Goal: Information Seeking & Learning: Learn about a topic

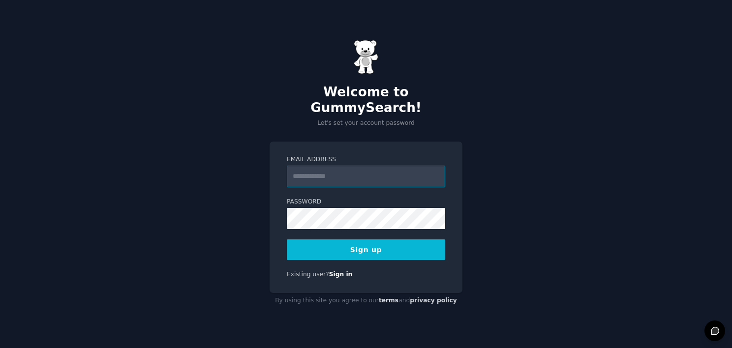
drag, startPoint x: 348, startPoint y: 176, endPoint x: 352, endPoint y: 162, distance: 14.8
click at [348, 176] on input "Email Address" at bounding box center [366, 177] width 158 height 22
type input "**********"
click at [332, 249] on button "Sign up" at bounding box center [366, 250] width 158 height 21
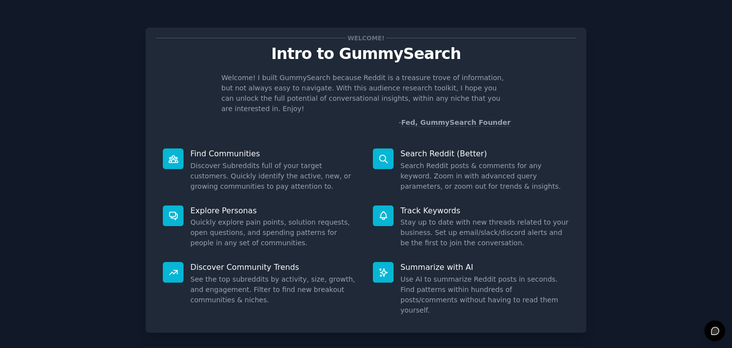
scroll to position [36, 0]
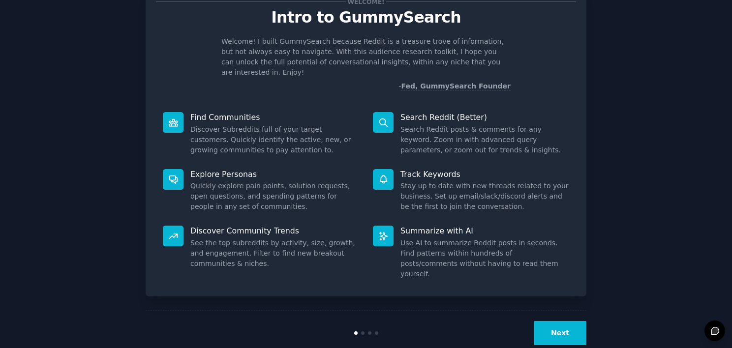
click at [536, 321] on button "Next" at bounding box center [560, 333] width 53 height 24
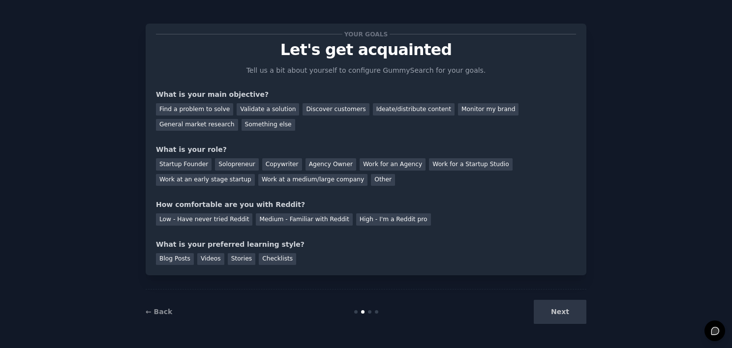
scroll to position [4, 0]
click at [552, 313] on div "Next" at bounding box center [512, 312] width 147 height 24
click at [202, 109] on div "Find a problem to solve" at bounding box center [194, 109] width 77 height 12
click at [260, 108] on div "Validate a solution" at bounding box center [268, 109] width 62 height 12
click at [463, 108] on div "Monitor my brand" at bounding box center [488, 109] width 60 height 12
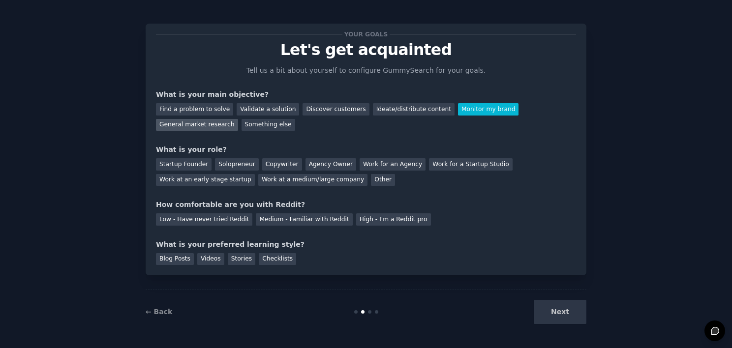
click at [238, 119] on div "General market research" at bounding box center [197, 125] width 82 height 12
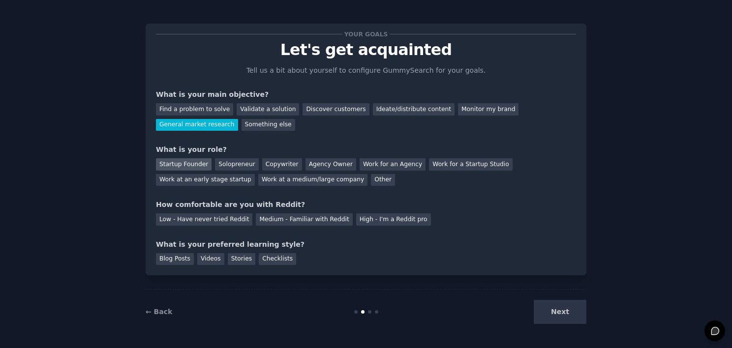
click at [186, 166] on div "Startup Founder" at bounding box center [184, 164] width 56 height 12
click at [218, 218] on div "Low - Have never tried Reddit" at bounding box center [204, 219] width 96 height 12
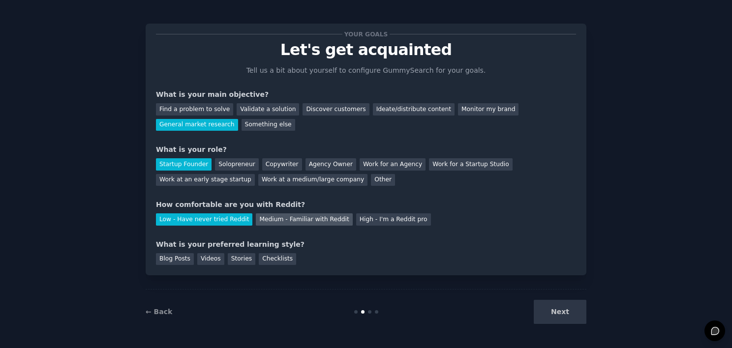
click at [309, 216] on div "Medium - Familiar with Reddit" at bounding box center [304, 219] width 96 height 12
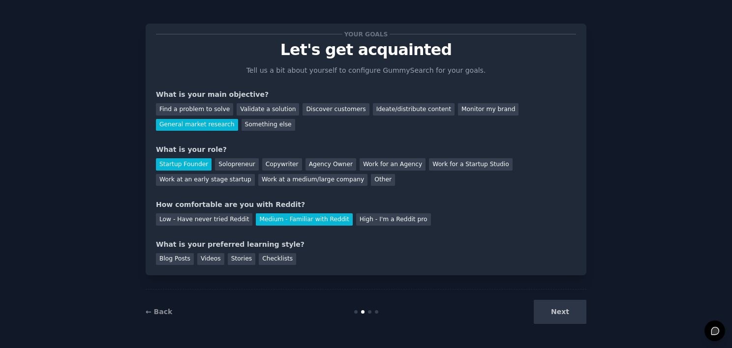
drag, startPoint x: 301, startPoint y: 249, endPoint x: 353, endPoint y: 270, distance: 55.9
click at [353, 270] on div "Your goals Let's get acquainted Tell us a bit about yourself to configure Gummy…" at bounding box center [366, 150] width 441 height 252
click at [376, 217] on div "High - I'm a Reddit pro" at bounding box center [393, 219] width 75 height 12
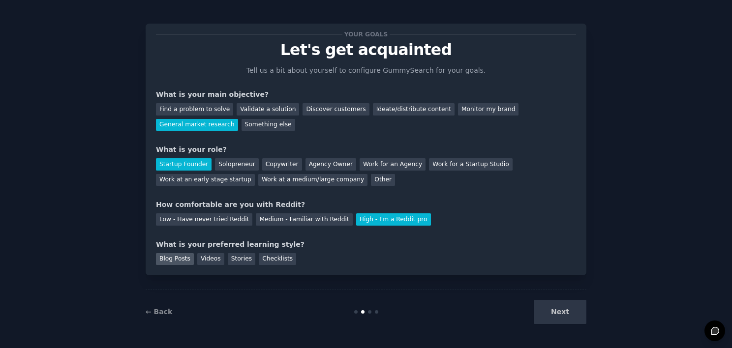
click at [176, 257] on div "Blog Posts" at bounding box center [175, 259] width 38 height 12
click at [216, 263] on div "Videos" at bounding box center [210, 259] width 27 height 12
click at [230, 262] on div "Stories" at bounding box center [242, 259] width 28 height 12
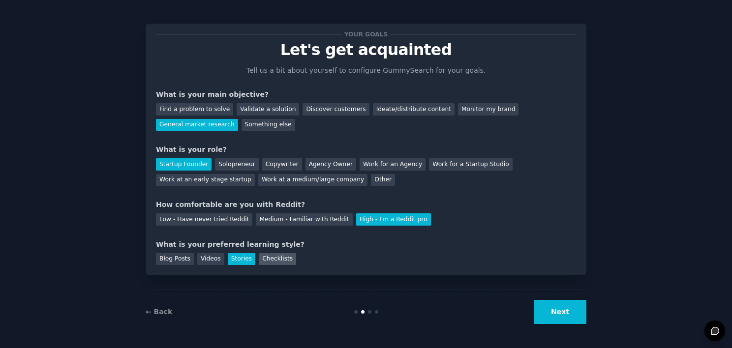
click at [259, 262] on div "Checklists" at bounding box center [277, 259] width 37 height 12
click at [189, 257] on div "Blog Posts Videos Stories Checklists" at bounding box center [366, 258] width 420 height 16
click at [178, 260] on div "Blog Posts" at bounding box center [175, 259] width 38 height 12
click at [556, 309] on button "Next" at bounding box center [560, 312] width 53 height 24
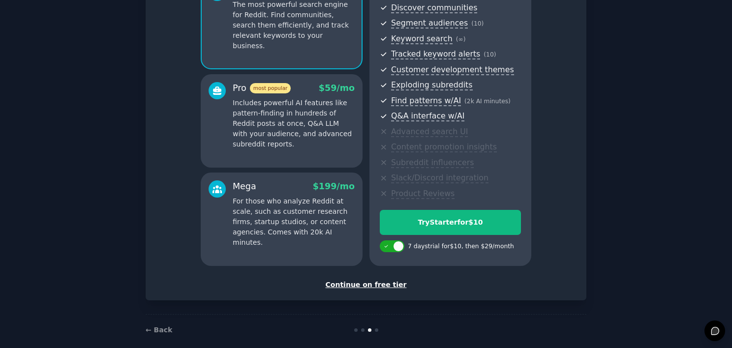
scroll to position [123, 0]
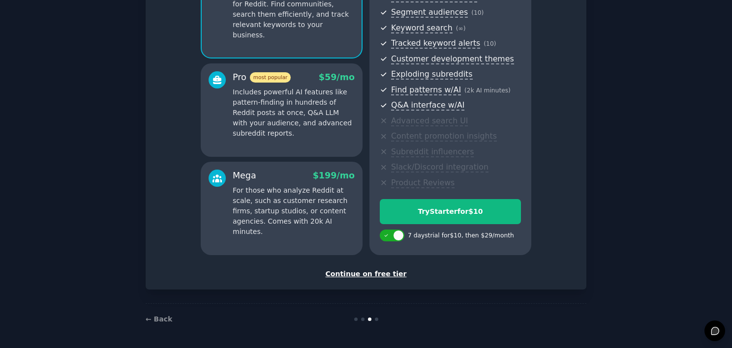
click at [372, 272] on div "Continue on free tier" at bounding box center [366, 274] width 420 height 10
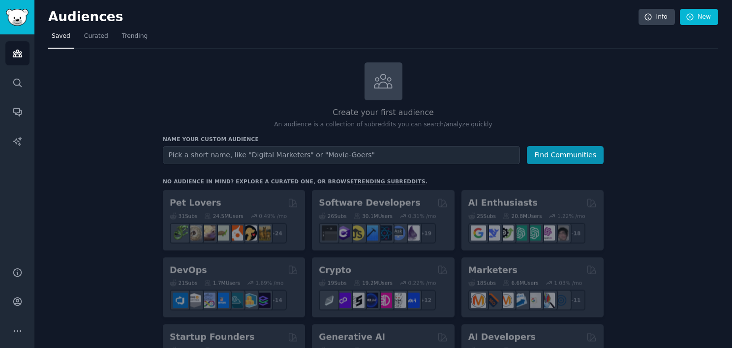
click at [545, 110] on h2 "Create your first audience" at bounding box center [383, 113] width 441 height 12
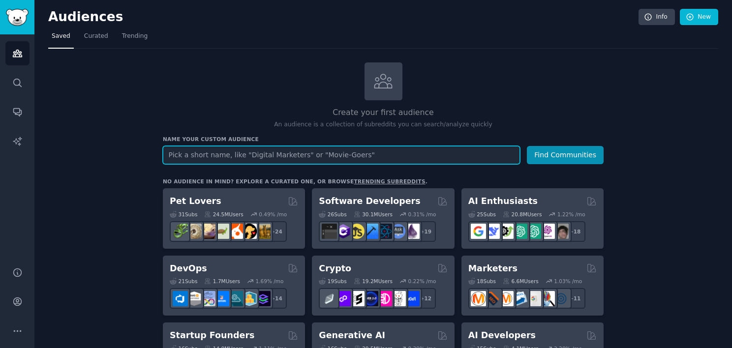
click at [332, 157] on input "text" at bounding box center [341, 155] width 357 height 18
type input "XiaomiGlobal"
click at [527, 146] on button "Find Communities" at bounding box center [565, 155] width 77 height 18
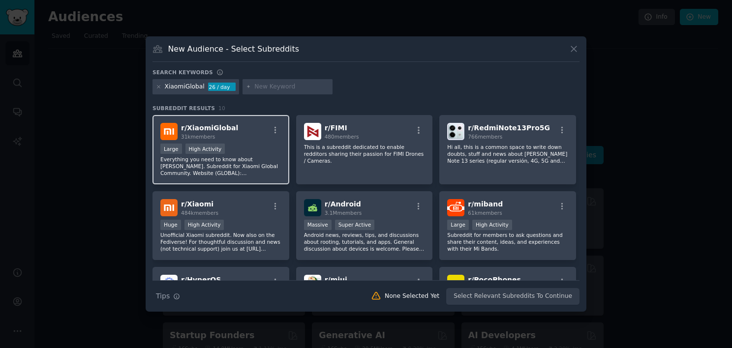
click at [242, 132] on div "r/ XiaomiGlobal 31k members" at bounding box center [220, 131] width 121 height 17
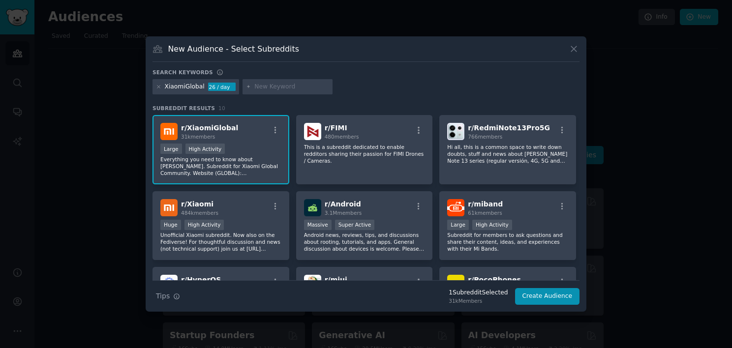
click at [242, 133] on div "r/ XiaomiGlobal 31k members" at bounding box center [220, 131] width 121 height 17
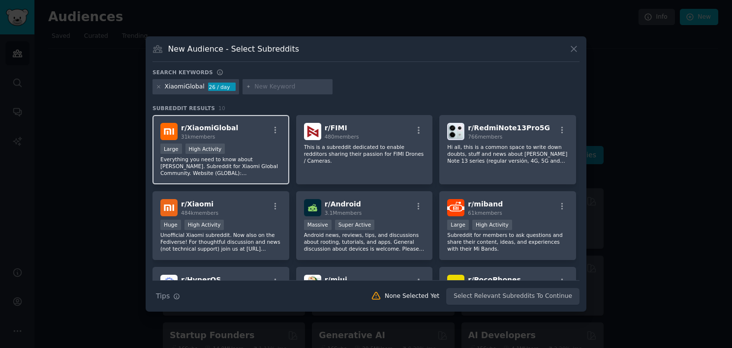
click at [243, 156] on p "Everything you need to know about [PERSON_NAME]. Subreddit for Xiaomi Global Co…" at bounding box center [220, 166] width 121 height 21
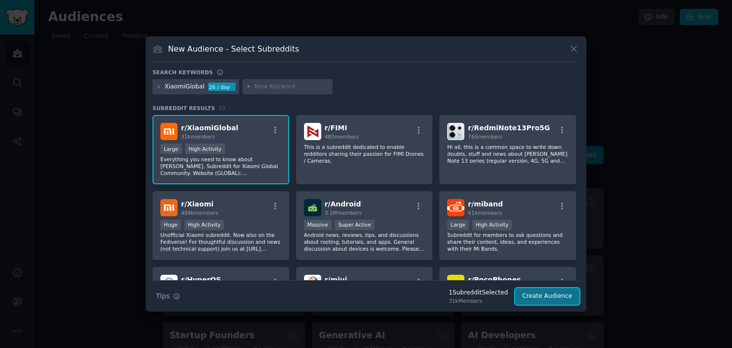
click at [551, 296] on button "Create Audience" at bounding box center [547, 296] width 65 height 17
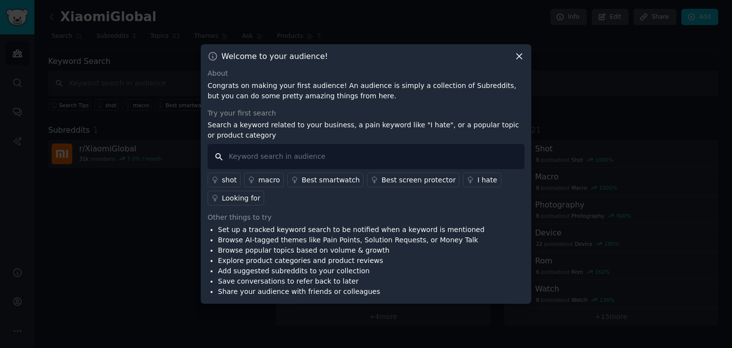
click at [293, 157] on input "text" at bounding box center [366, 156] width 317 height 25
click at [390, 157] on input "text" at bounding box center [366, 156] width 317 height 25
type input "Xiaomi 17"
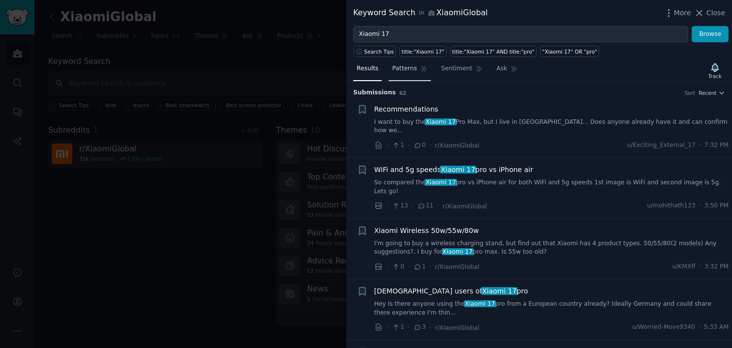
click at [412, 69] on link "Patterns" at bounding box center [410, 71] width 42 height 20
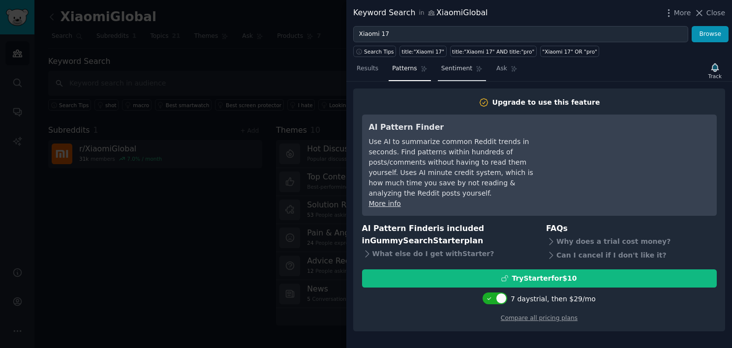
drag, startPoint x: 456, startPoint y: 67, endPoint x: 461, endPoint y: 69, distance: 5.1
click at [456, 67] on span "Sentiment" at bounding box center [456, 68] width 31 height 9
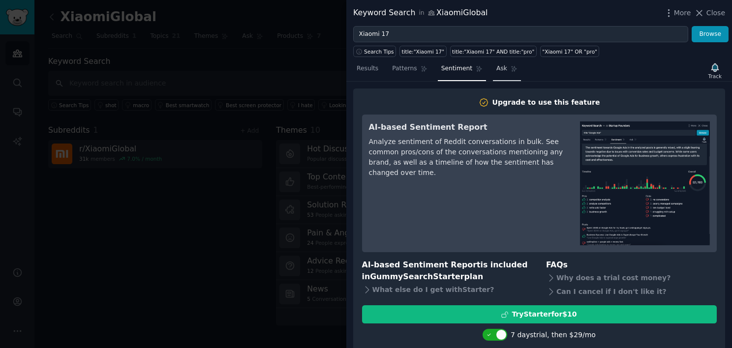
click at [497, 74] on link "Ask" at bounding box center [507, 71] width 28 height 20
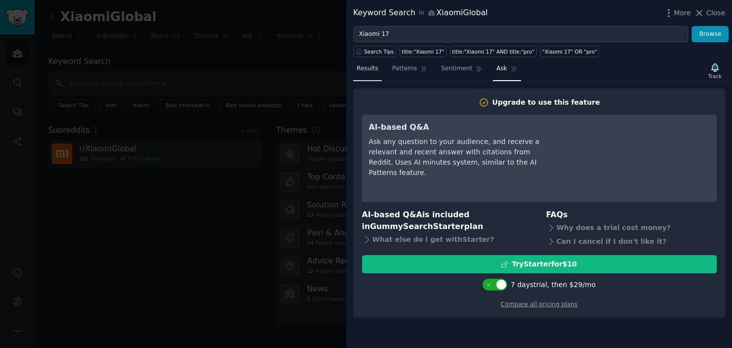
click at [358, 70] on span "Results" at bounding box center [368, 68] width 22 height 9
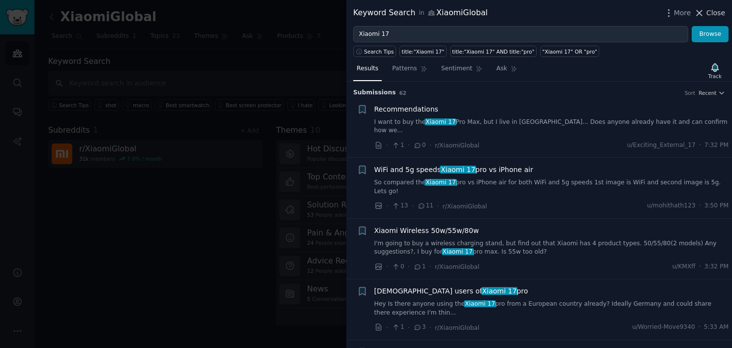
click at [714, 14] on span "Close" at bounding box center [715, 13] width 19 height 10
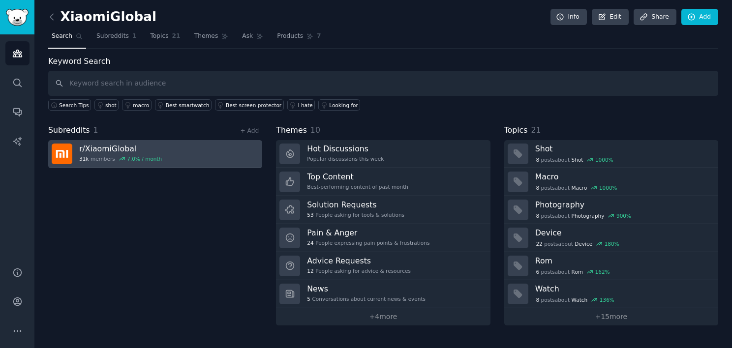
click at [161, 150] on link "r/ XiaomiGlobal 31k members 7.0 % / month" at bounding box center [155, 154] width 214 height 28
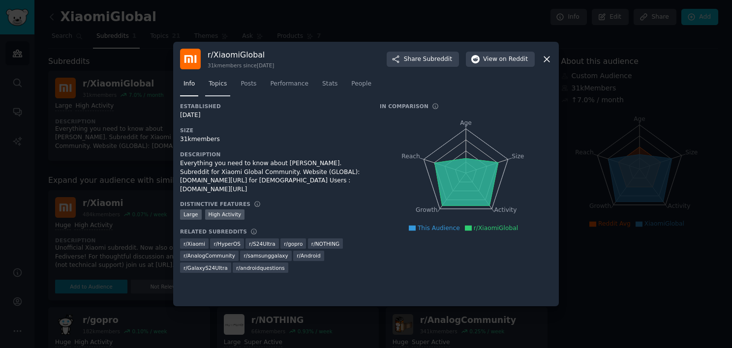
click at [217, 86] on span "Topics" at bounding box center [218, 84] width 18 height 9
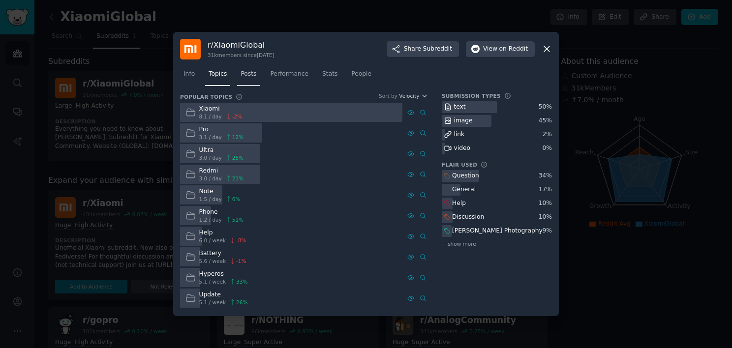
click at [246, 73] on span "Posts" at bounding box center [249, 74] width 16 height 9
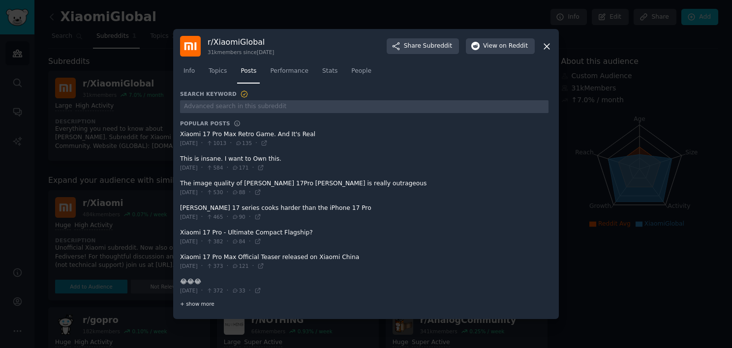
click at [204, 305] on span "+ show more" at bounding box center [197, 304] width 34 height 7
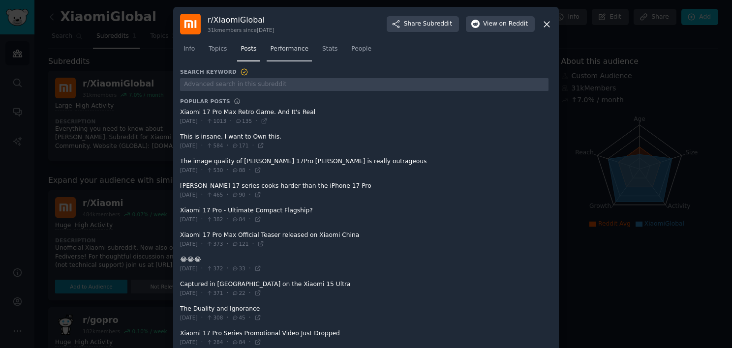
click at [283, 50] on span "Performance" at bounding box center [289, 49] width 38 height 9
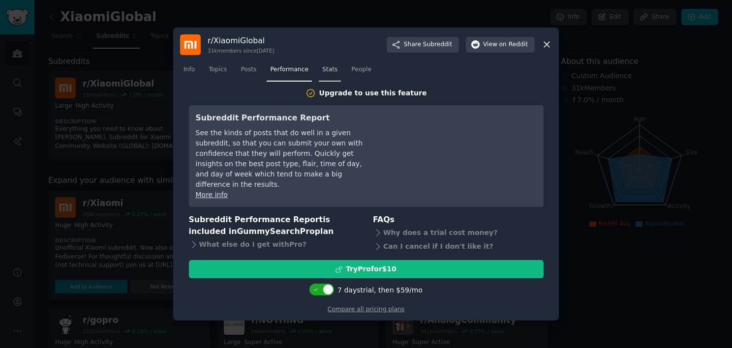
click at [323, 68] on link "Stats" at bounding box center [330, 72] width 22 height 20
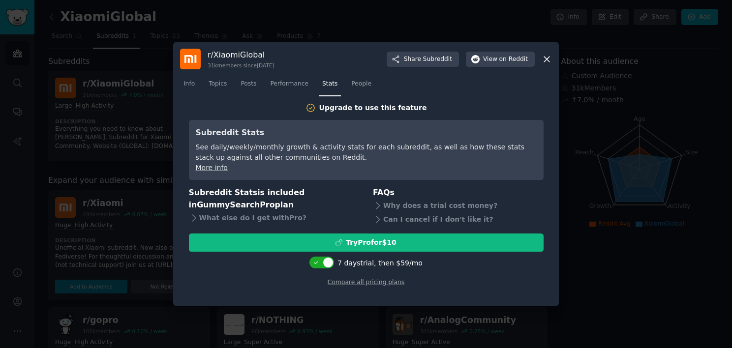
click at [366, 87] on nav "Info Topics Posts Performance Stats People" at bounding box center [366, 86] width 372 height 20
click at [365, 87] on nav "Info Topics Posts Performance Stats People" at bounding box center [366, 86] width 372 height 20
click at [359, 86] on span "People" at bounding box center [361, 84] width 20 height 9
click at [542, 59] on icon at bounding box center [547, 59] width 10 height 10
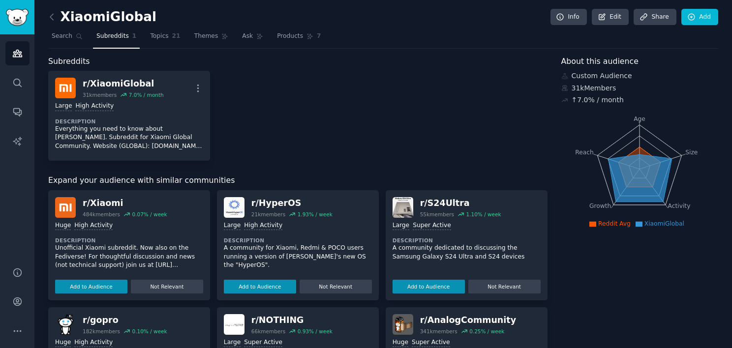
click at [641, 163] on icon at bounding box center [639, 177] width 63 height 47
click at [256, 280] on button "Add to Audience" at bounding box center [260, 287] width 72 height 14
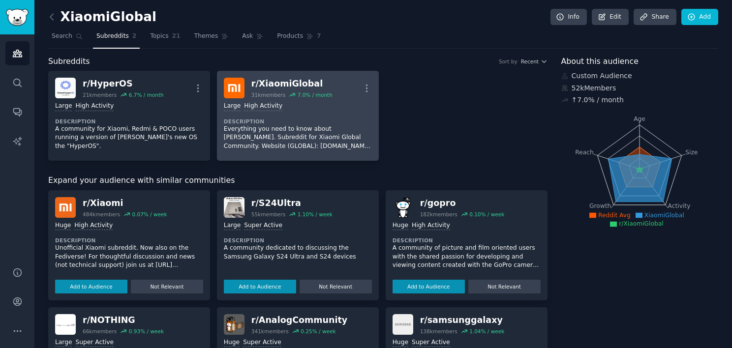
click at [312, 121] on dt "Description" at bounding box center [298, 121] width 148 height 7
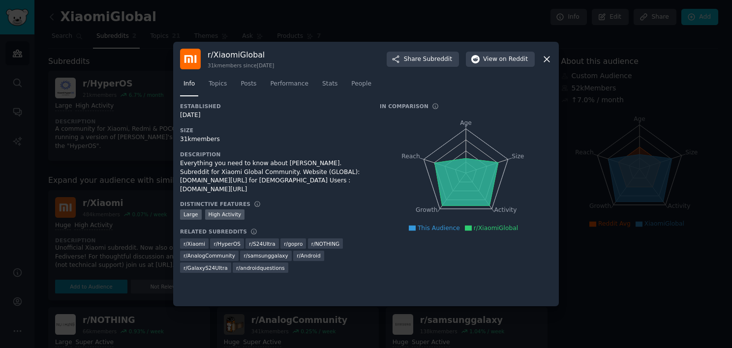
click at [490, 223] on icon "Age Size Activity Growth Reach" at bounding box center [466, 173] width 172 height 124
click at [459, 150] on icon "Age Size Activity Growth Reach" at bounding box center [466, 173] width 172 height 124
drag, startPoint x: 473, startPoint y: 121, endPoint x: 476, endPoint y: 114, distance: 7.5
click at [473, 121] on icon "Age Size Activity Growth Reach" at bounding box center [466, 173] width 172 height 124
click at [310, 31] on div at bounding box center [366, 174] width 732 height 348
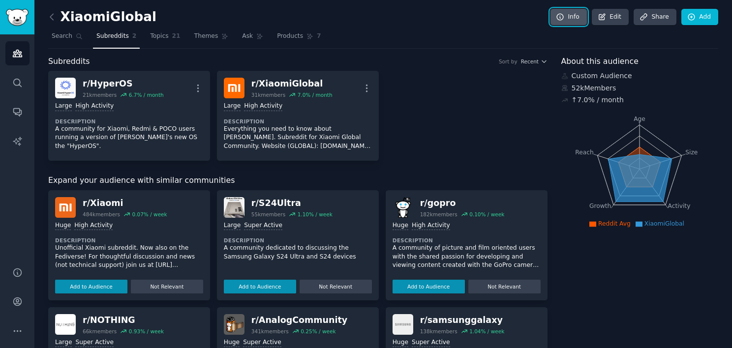
click at [577, 19] on link "Info" at bounding box center [568, 17] width 36 height 17
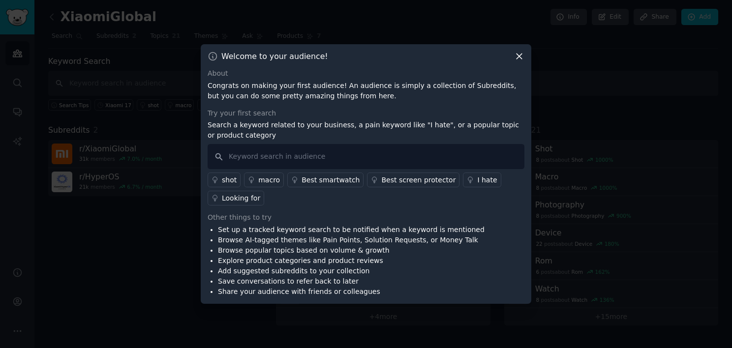
click at [515, 59] on icon at bounding box center [519, 56] width 10 height 10
